Goal: Task Accomplishment & Management: Use online tool/utility

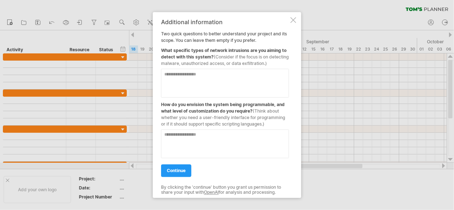
click at [207, 75] on textarea at bounding box center [225, 83] width 128 height 29
paste textarea "**********"
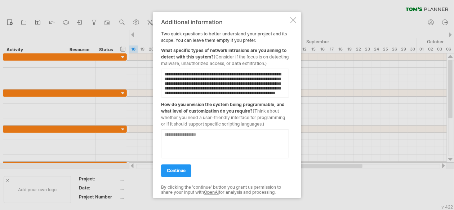
scroll to position [16, 0]
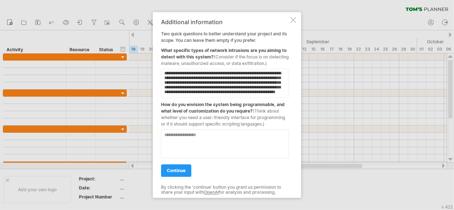
type textarea "**********"
click at [192, 137] on textarea at bounding box center [225, 143] width 128 height 29
paste textarea "**********"
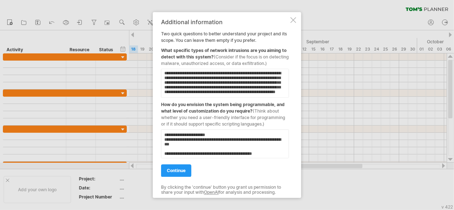
scroll to position [11, 0]
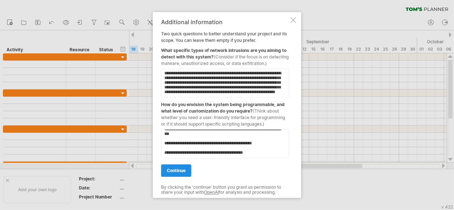
type textarea "**********"
click at [178, 170] on span "continue" at bounding box center [176, 170] width 19 height 5
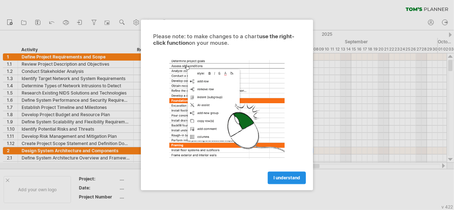
click at [276, 180] on span "I understand" at bounding box center [287, 177] width 27 height 5
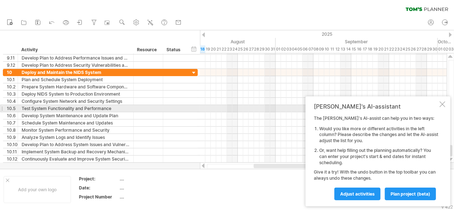
click at [445, 106] on div at bounding box center [443, 104] width 6 height 6
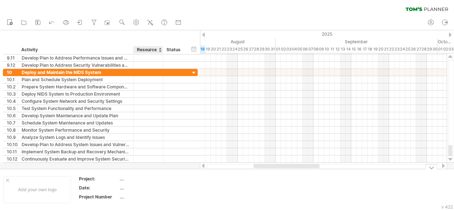
click at [155, 179] on div "...." at bounding box center [150, 179] width 61 height 6
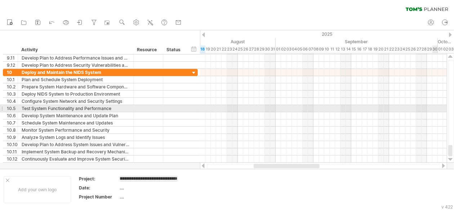
scroll to position [0, 92]
type input "**********"
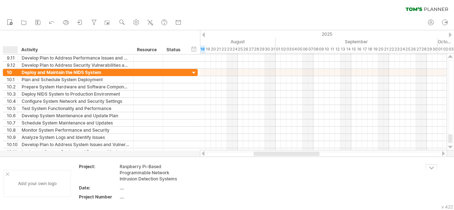
click at [9, 181] on div "Add your own logo" at bounding box center [37, 183] width 67 height 27
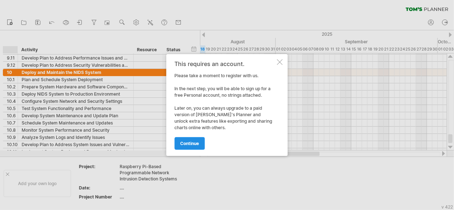
click at [189, 142] on span "continue" at bounding box center [190, 143] width 19 height 5
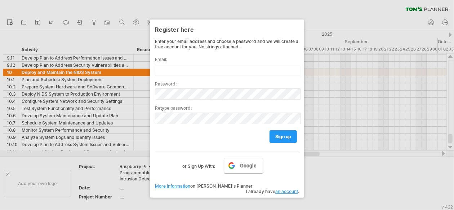
click at [243, 165] on span "Google" at bounding box center [248, 166] width 17 height 6
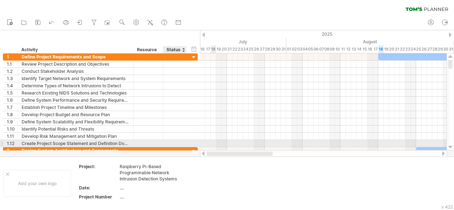
drag, startPoint x: 256, startPoint y: 154, endPoint x: 178, endPoint y: 144, distance: 78.5
click at [178, 144] on div "Trying to reach [DOMAIN_NAME] Connected again... 0% clear filter new 1" at bounding box center [227, 105] width 454 height 210
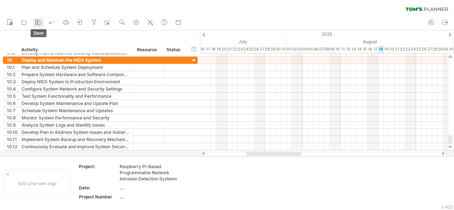
click at [40, 21] on icon at bounding box center [38, 22] width 5 height 5
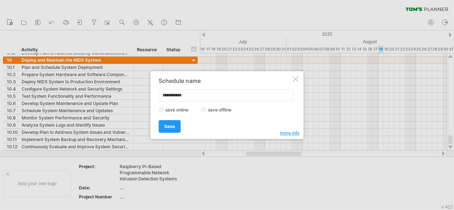
click at [207, 107] on label "save offline" at bounding box center [222, 109] width 31 height 5
click at [165, 127] on span "Save" at bounding box center [170, 126] width 10 height 5
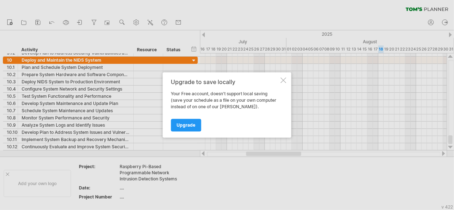
click at [281, 80] on div at bounding box center [284, 81] width 6 height 6
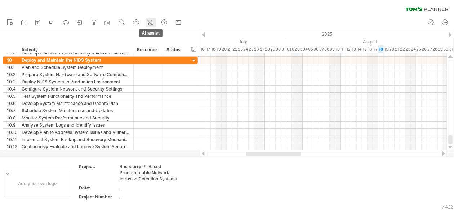
click at [149, 21] on icon at bounding box center [150, 22] width 7 height 7
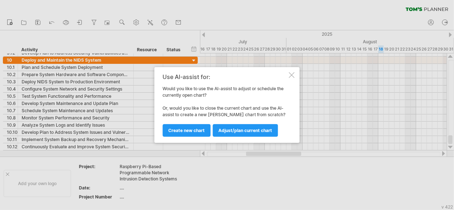
click at [291, 78] on div at bounding box center [292, 75] width 6 height 6
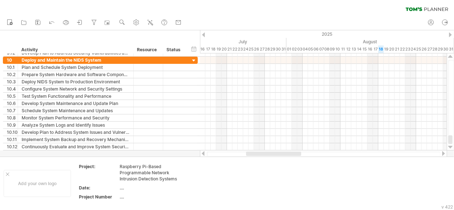
click at [75, 20] on ul "new open" at bounding box center [94, 22] width 182 height 15
click at [22, 21] on icon at bounding box center [23, 22] width 7 height 7
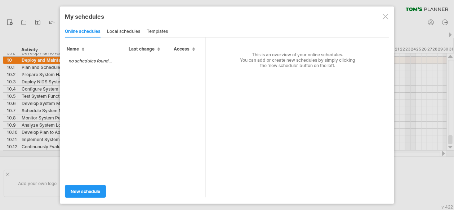
click at [127, 32] on div "local schedules" at bounding box center [123, 32] width 33 height 12
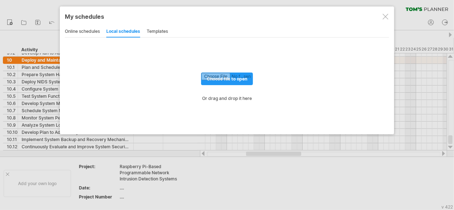
click at [163, 35] on div "templates" at bounding box center [157, 32] width 21 height 12
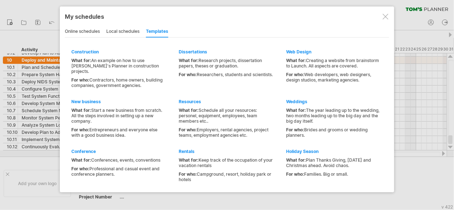
click at [388, 18] on div at bounding box center [386, 17] width 6 height 6
